Goal: Find specific page/section: Find specific page/section

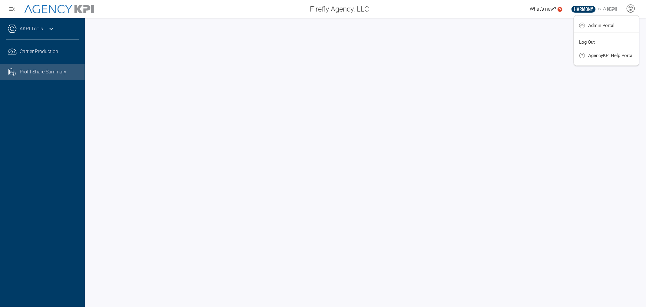
click at [630, 8] on icon at bounding box center [630, 8] width 9 height 9
click at [60, 25] on div "AKPI Tools" at bounding box center [42, 31] width 73 height 15
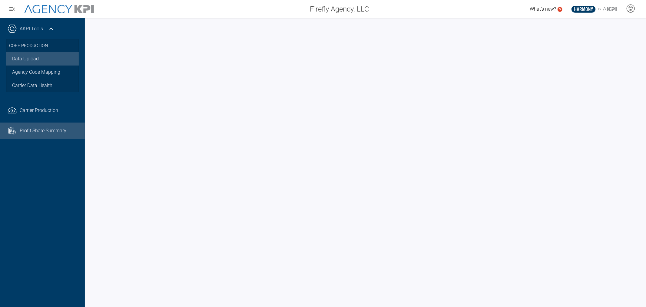
click at [35, 56] on link "Data Upload" at bounding box center [42, 58] width 73 height 13
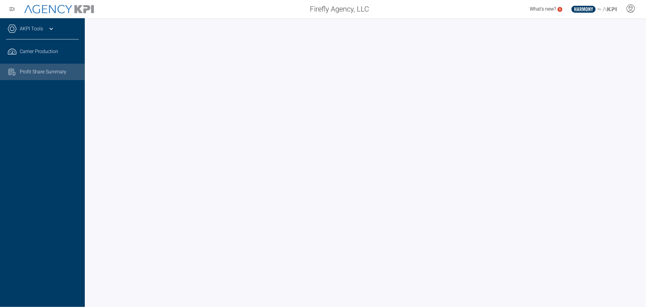
click at [51, 29] on icon at bounding box center [51, 28] width 7 height 7
